Goal: Task Accomplishment & Management: Use online tool/utility

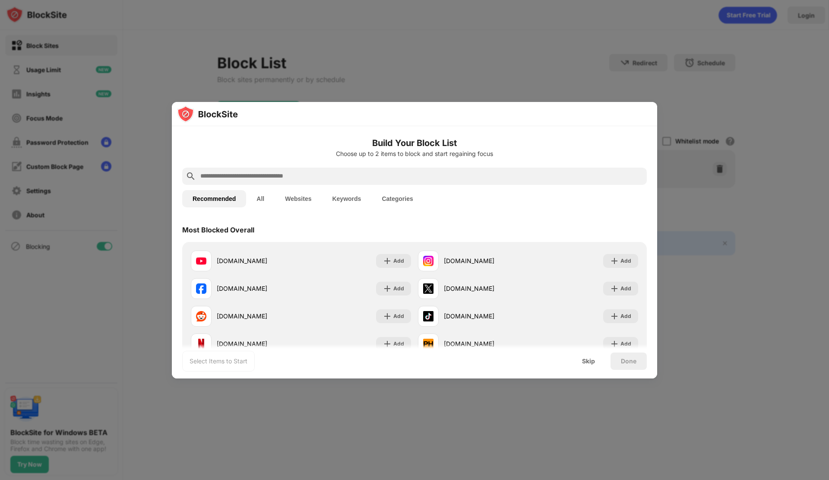
click at [305, 171] on input "text" at bounding box center [422, 176] width 444 height 10
click at [266, 201] on button "All" at bounding box center [260, 198] width 29 height 17
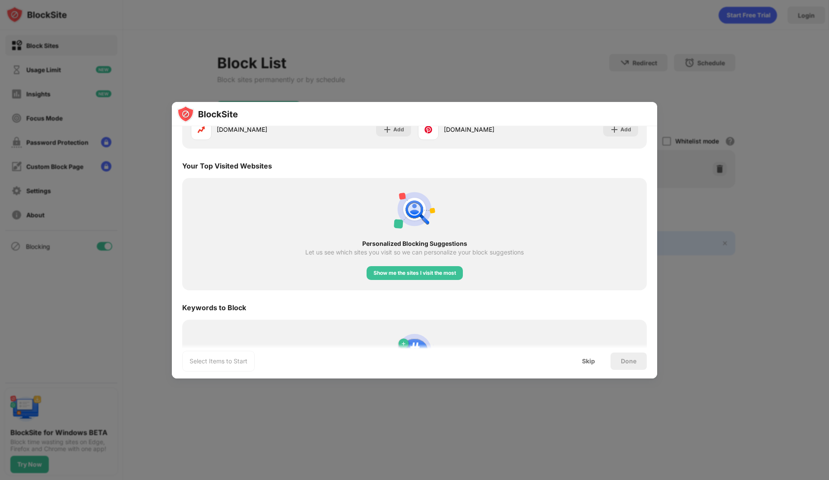
scroll to position [1424, 0]
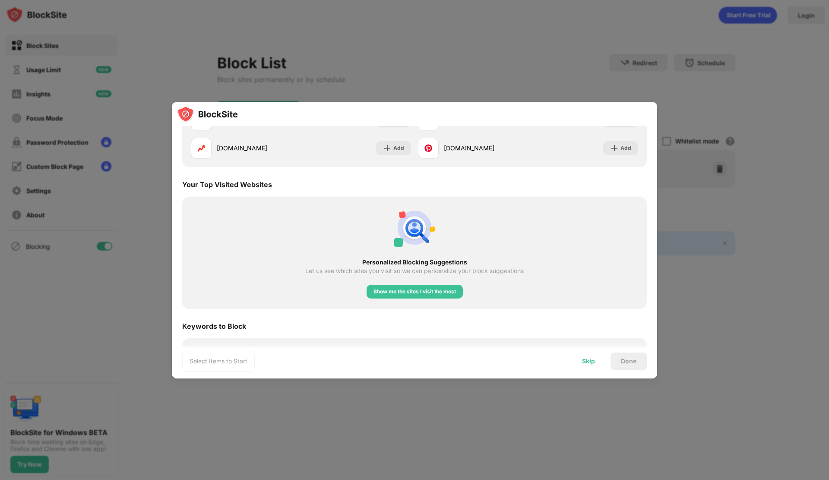
click at [593, 362] on div "Skip" at bounding box center [588, 361] width 13 height 7
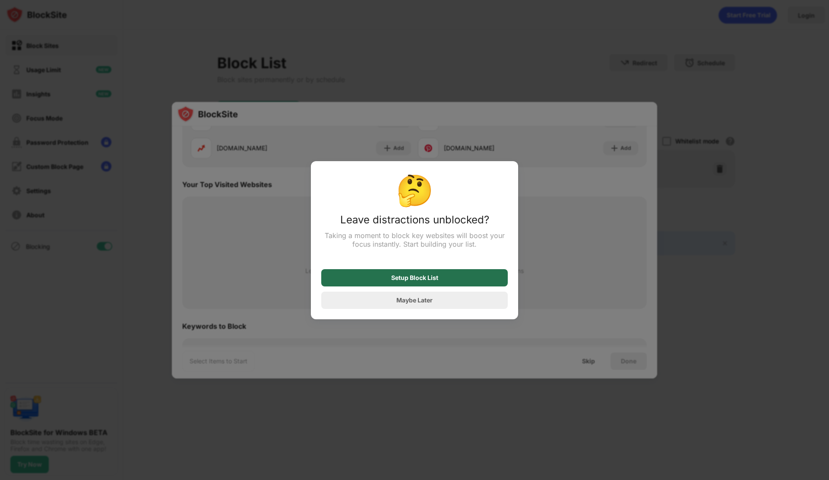
click at [455, 282] on div "Setup Block List" at bounding box center [414, 277] width 187 height 17
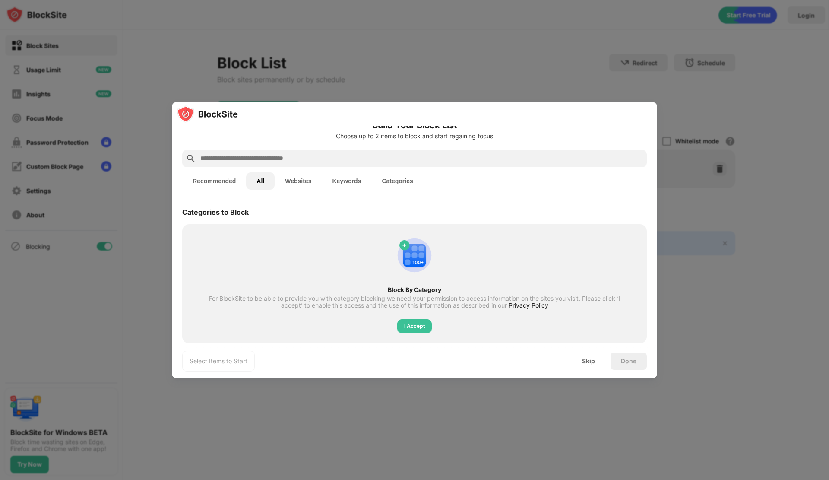
scroll to position [0, 0]
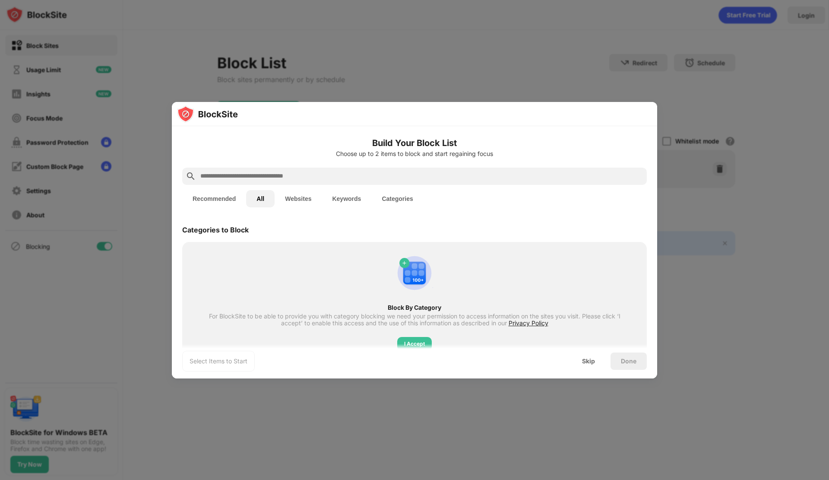
click at [310, 178] on input "text" at bounding box center [422, 176] width 444 height 10
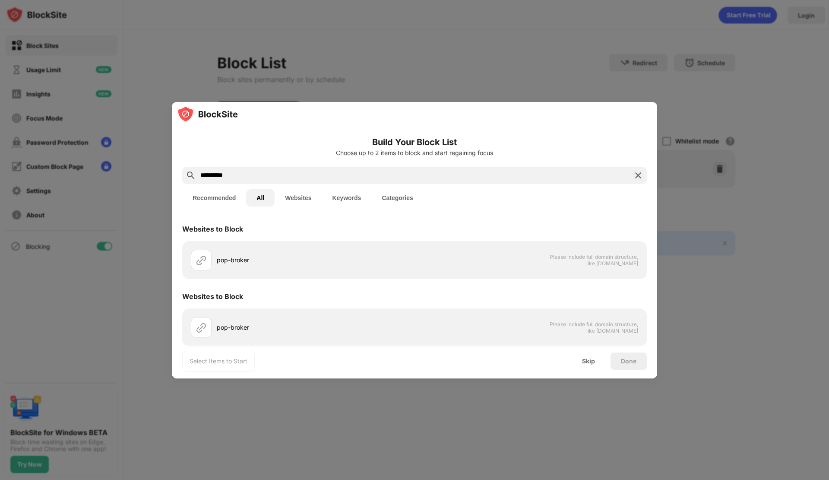
drag, startPoint x: 247, startPoint y: 175, endPoint x: 172, endPoint y: 177, distance: 75.2
click at [172, 177] on div "**********" at bounding box center [414, 291] width 485 height 333
paste input "********"
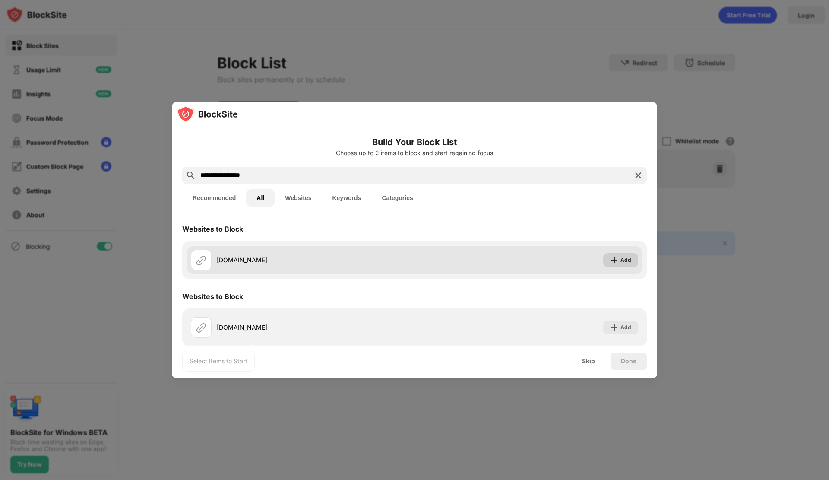
type input "**********"
click at [621, 263] on div "Add" at bounding box center [626, 260] width 11 height 9
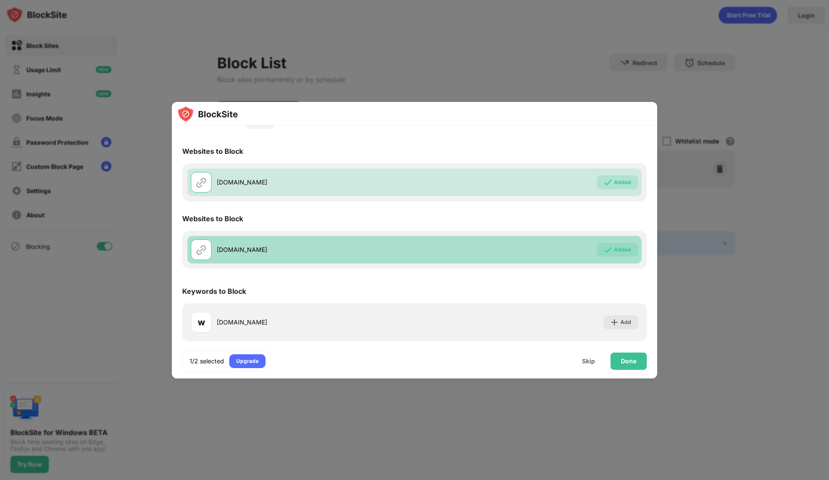
scroll to position [80, 0]
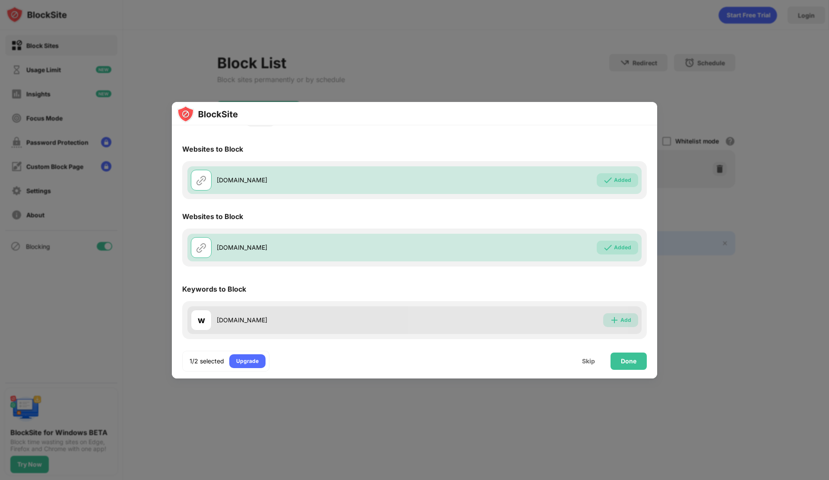
click at [603, 316] on div "Add" at bounding box center [620, 320] width 35 height 14
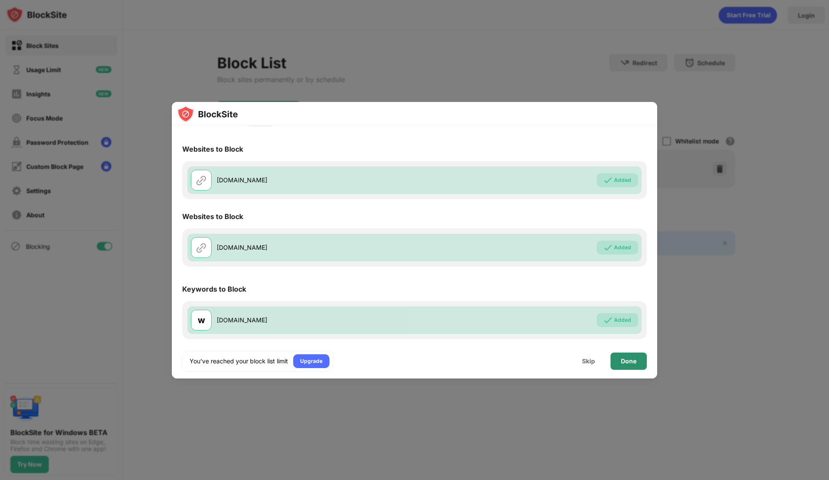
click at [627, 364] on div "Done" at bounding box center [629, 361] width 16 height 7
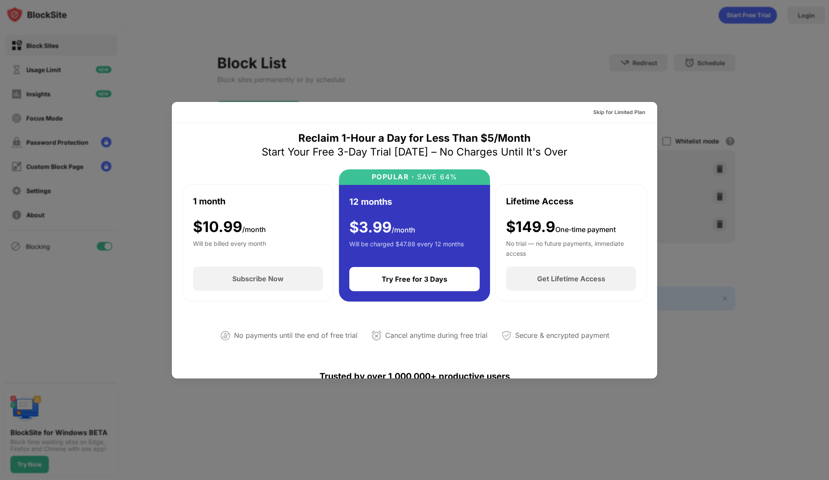
scroll to position [0, 0]
